Goal: Check status: Check status

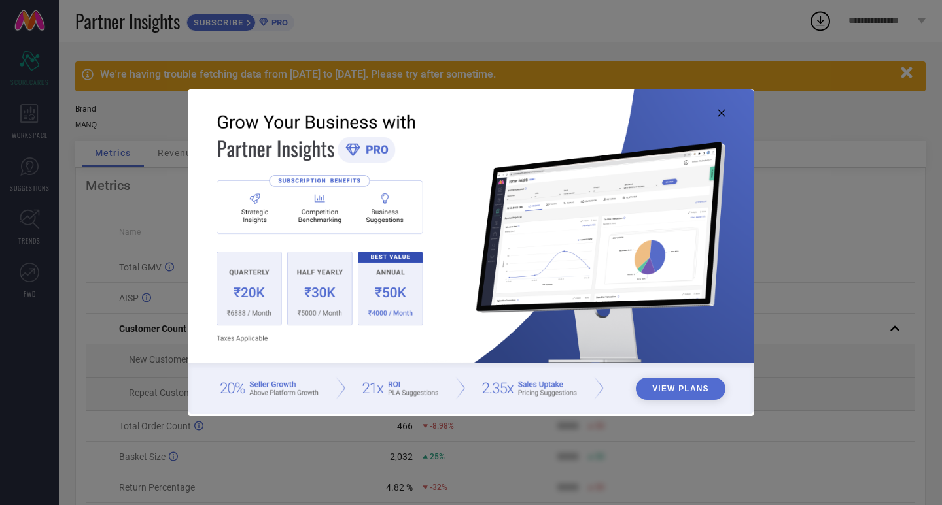
click at [720, 113] on icon at bounding box center [721, 113] width 8 height 8
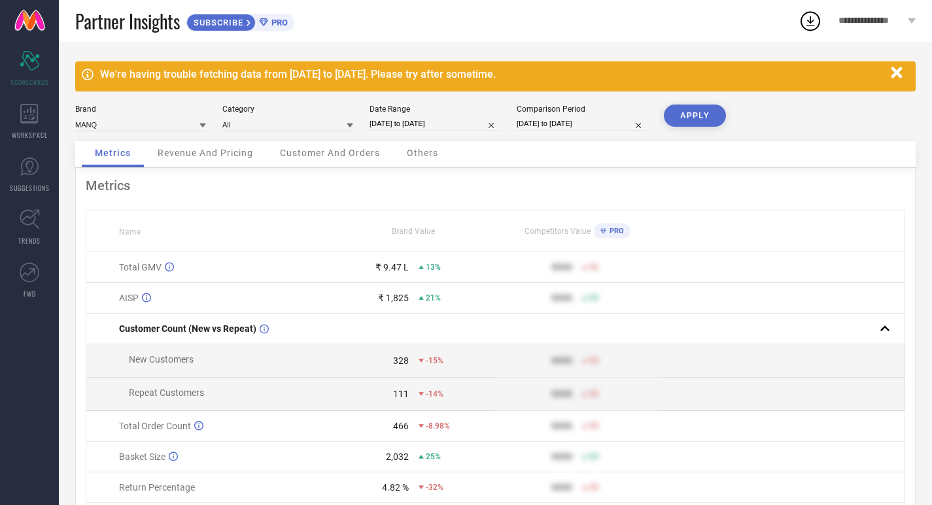
click at [460, 122] on input "[DATE] to [DATE]" at bounding box center [434, 124] width 131 height 14
select select "7"
select select "2025"
select select "8"
select select "2025"
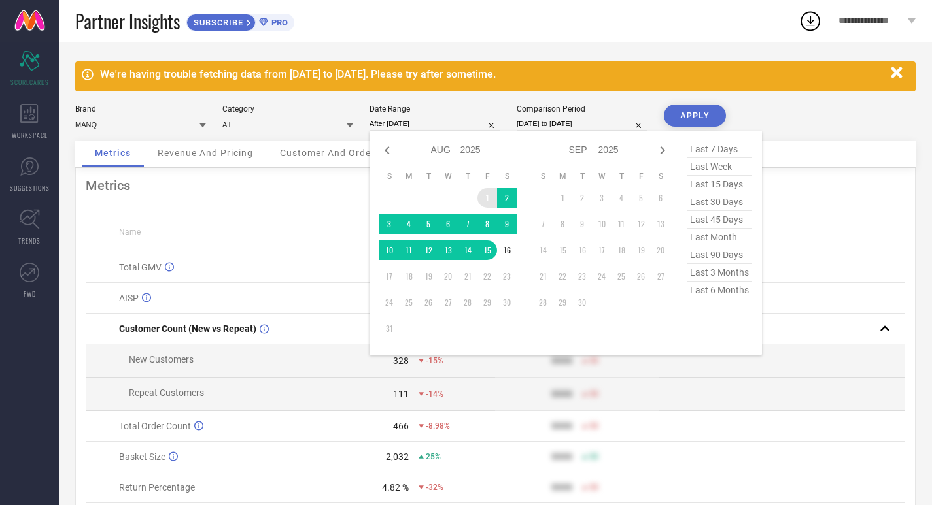
click at [487, 191] on td "1" at bounding box center [487, 198] width 20 height 20
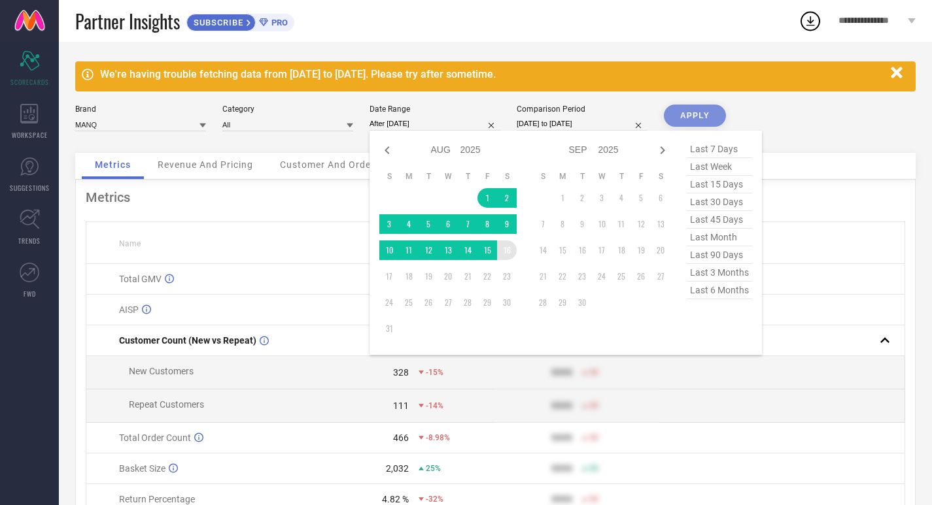
type input "[DATE] to [DATE]"
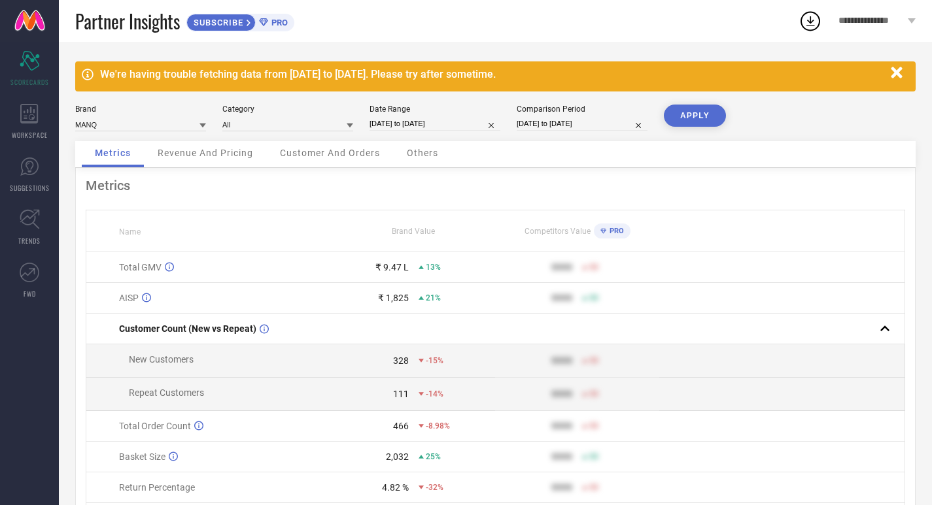
click at [554, 118] on input "[DATE] to [DATE]" at bounding box center [582, 124] width 131 height 14
select select "7"
select select "2024"
select select "8"
select select "2024"
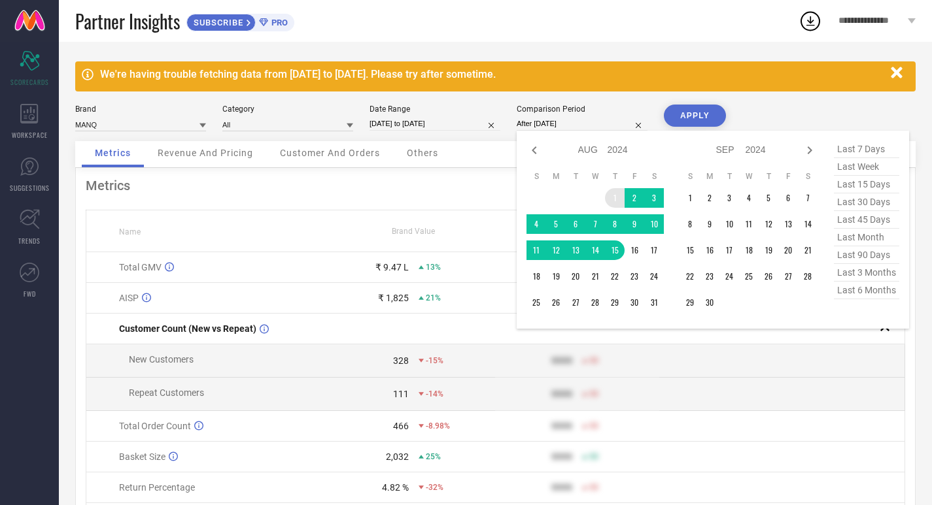
click at [609, 192] on td "1" at bounding box center [615, 198] width 20 height 20
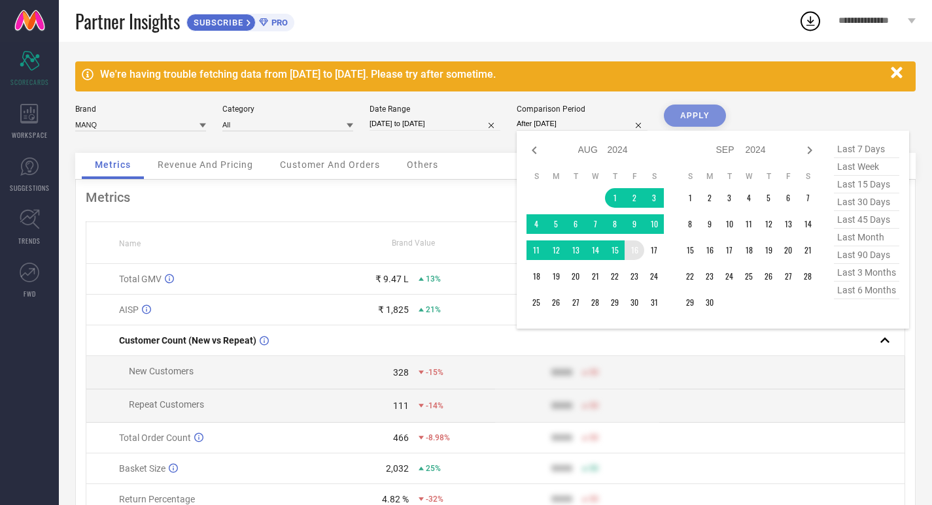
type input "[DATE] to [DATE]"
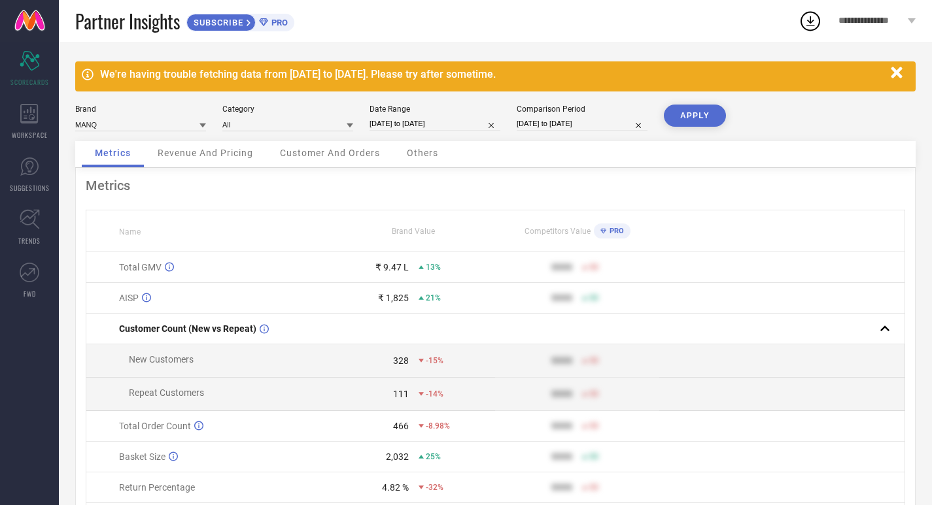
click at [689, 114] on button "APPLY" at bounding box center [695, 116] width 62 height 22
